Goal: Navigation & Orientation: Find specific page/section

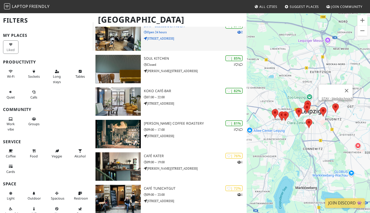
scroll to position [54, 0]
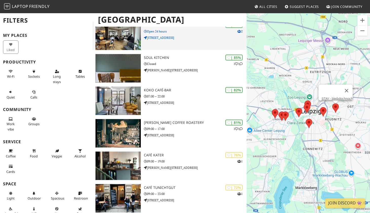
click at [188, 43] on div "| 87% 2 STAY - bleibdochnoch Open 24 hours Dresdner Str. 79" at bounding box center [195, 36] width 103 height 28
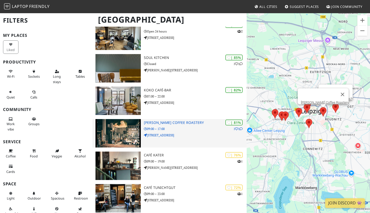
click at [176, 126] on p "09:00 – 17:00" at bounding box center [195, 128] width 103 height 5
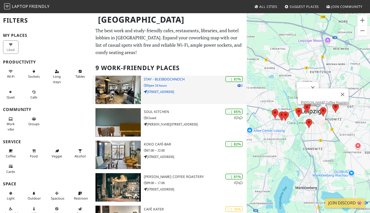
scroll to position [0, 0]
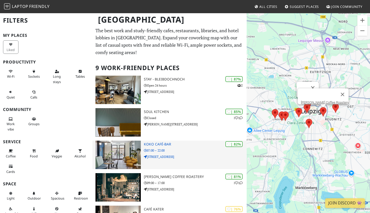
click at [173, 154] on p "Gottschedstraße 10" at bounding box center [195, 156] width 103 height 5
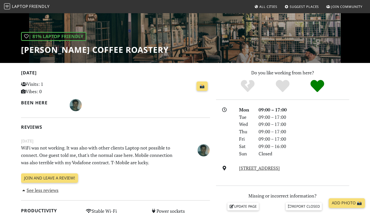
scroll to position [55, 0]
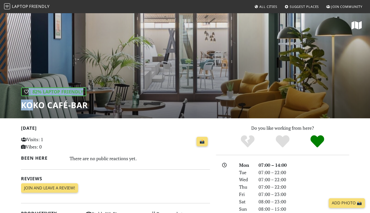
drag, startPoint x: 92, startPoint y: 106, endPoint x: 32, endPoint y: 109, distance: 60.1
click at [32, 109] on div "| 82% Laptop Friendly koko café-bar" at bounding box center [185, 65] width 370 height 105
click at [4, 106] on div "| 82% Laptop Friendly koko café-bar" at bounding box center [185, 65] width 370 height 105
drag, startPoint x: 20, startPoint y: 105, endPoint x: 72, endPoint y: 110, distance: 52.7
click at [72, 110] on div "| 82% Laptop Friendly koko café-bar" at bounding box center [185, 65] width 370 height 105
